Goal: Check status: Check status

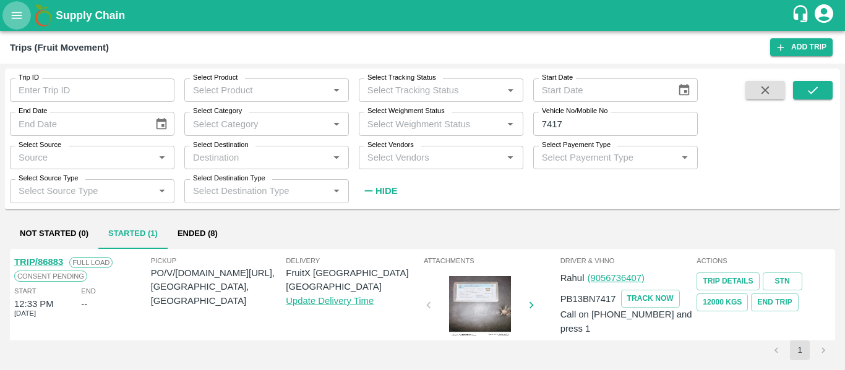
click at [20, 18] on icon "open drawer" at bounding box center [17, 15] width 11 height 7
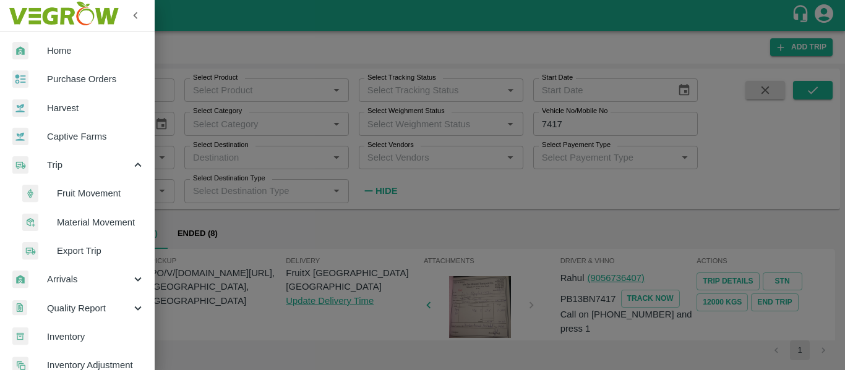
click at [92, 196] on span "Fruit Movement" at bounding box center [101, 194] width 88 height 14
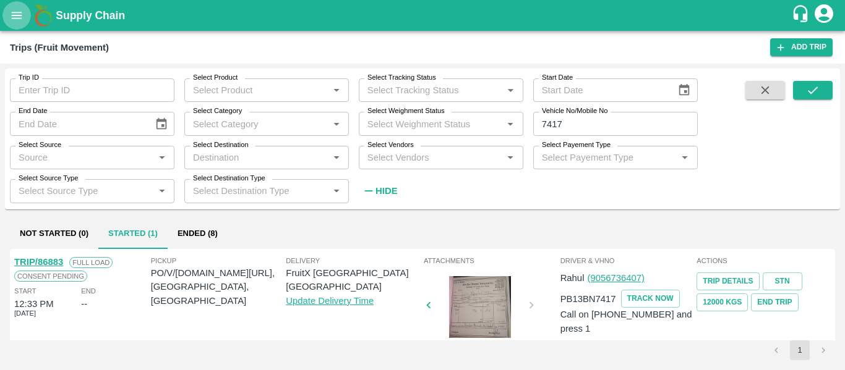
click at [23, 24] on button "open drawer" at bounding box center [16, 15] width 28 height 28
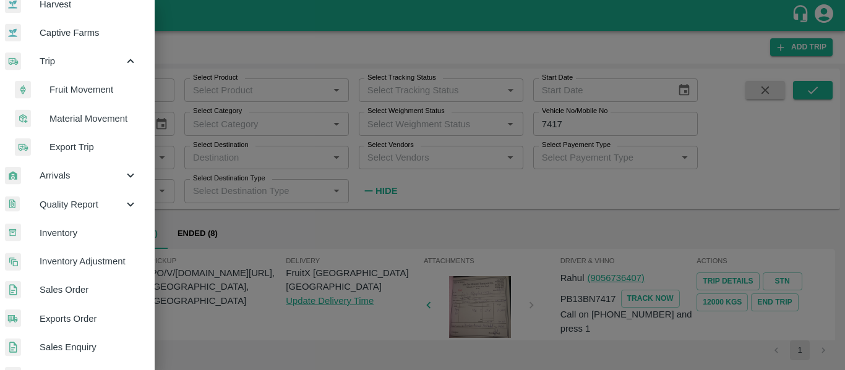
scroll to position [103, 7]
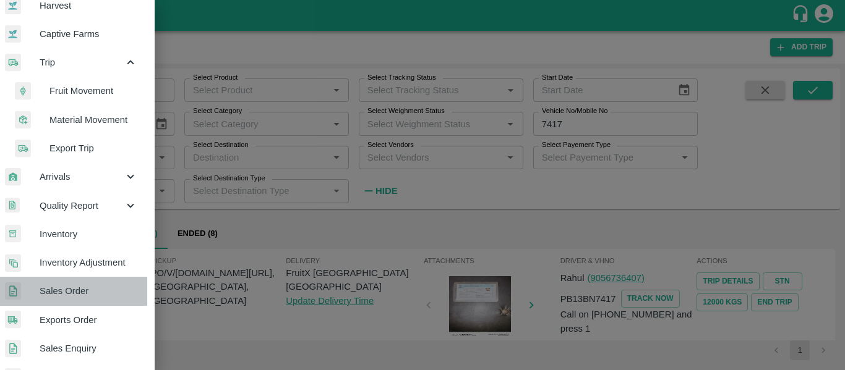
click at [87, 285] on span "Sales Order" at bounding box center [89, 291] width 98 height 14
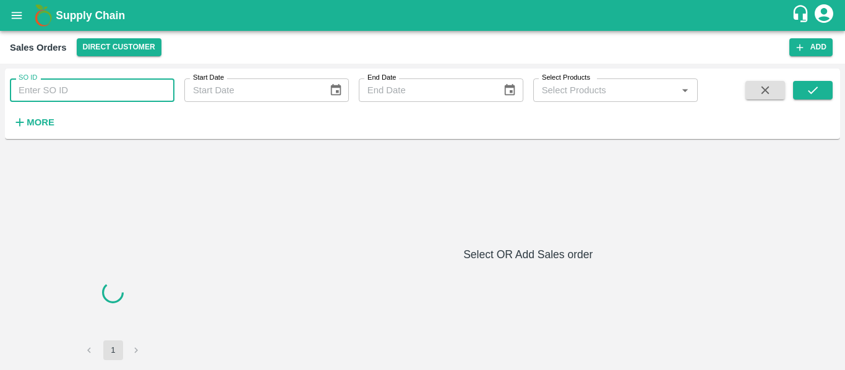
click at [59, 100] on input "SO ID" at bounding box center [92, 91] width 165 height 24
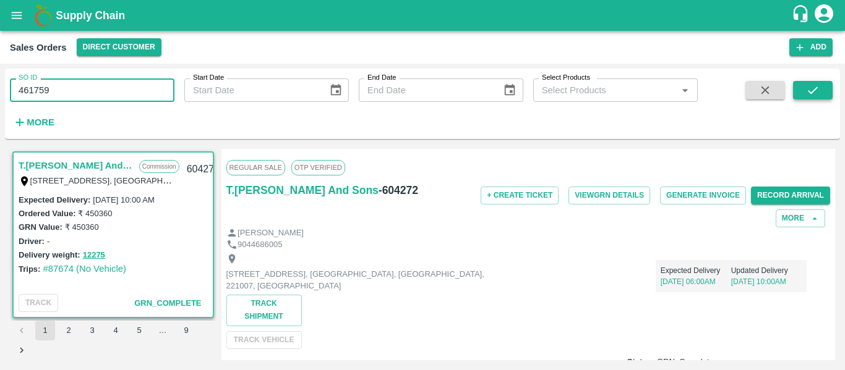
type input "461759"
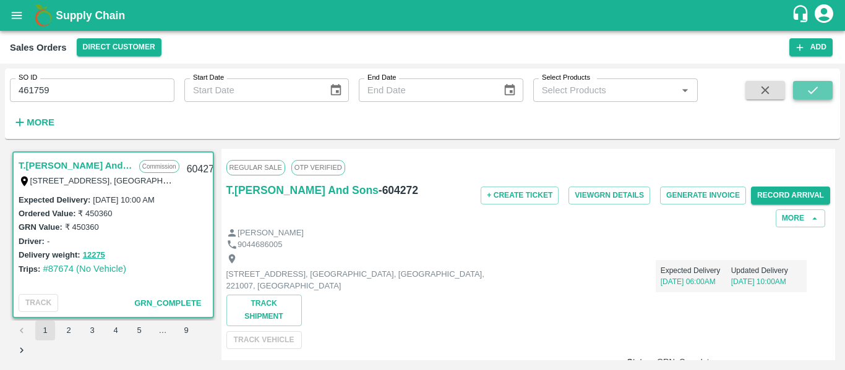
click at [815, 97] on icon "submit" at bounding box center [813, 90] width 14 height 14
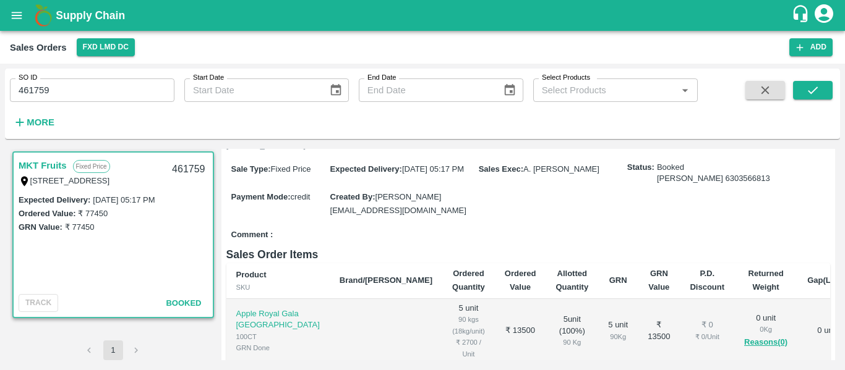
scroll to position [89, 0]
click at [41, 94] on input "461759" at bounding box center [92, 91] width 165 height 24
paste input "text"
click at [815, 88] on icon "submit" at bounding box center [813, 90] width 14 height 14
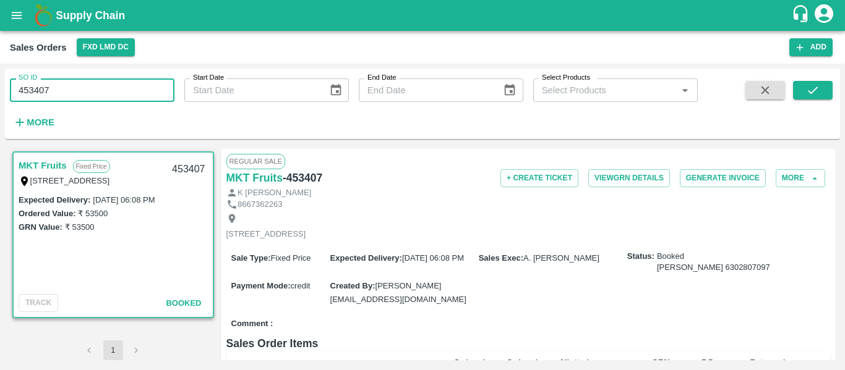
click at [36, 89] on input "453407" at bounding box center [92, 91] width 165 height 24
paste input "text"
type input "448183"
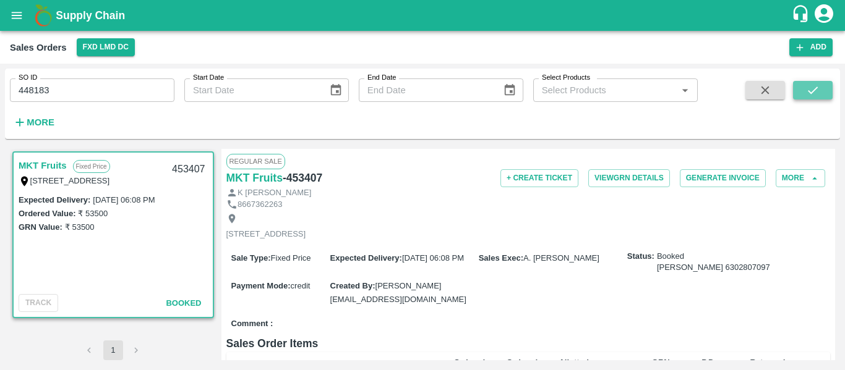
click at [816, 99] on button "submit" at bounding box center [813, 90] width 40 height 19
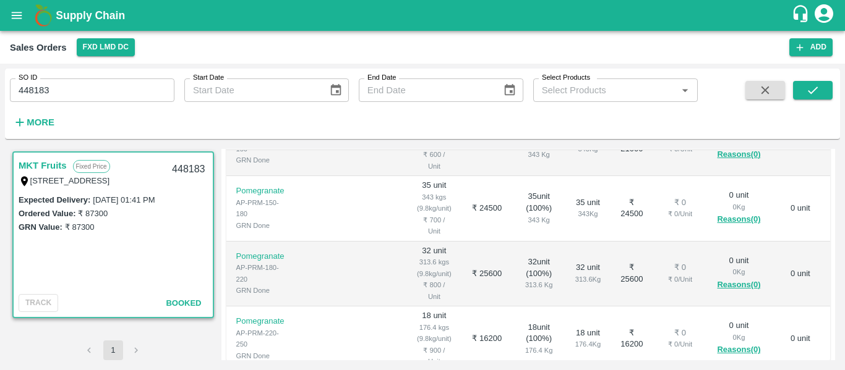
scroll to position [383, 0]
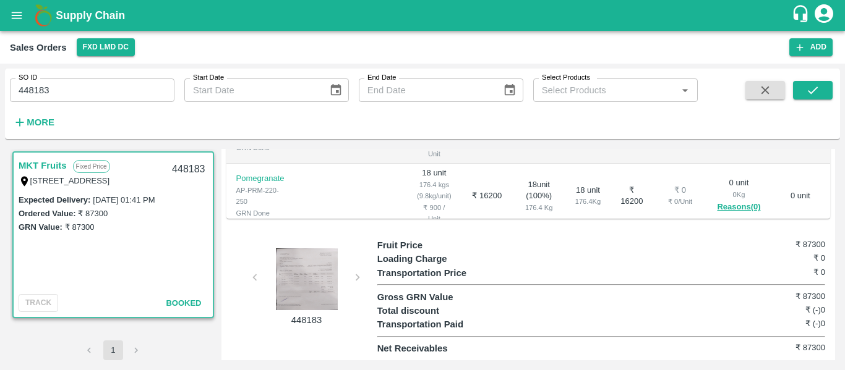
click at [312, 270] on div at bounding box center [306, 280] width 93 height 62
